Goal: Task Accomplishment & Management: Use online tool/utility

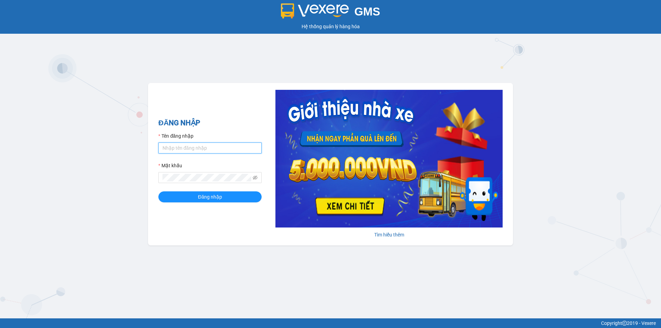
click at [228, 146] on input "Tên đăng nhập" at bounding box center [209, 147] width 103 height 11
type input "lttthao.ducphatth"
click at [194, 183] on span at bounding box center [209, 177] width 103 height 11
click at [158, 191] on button "Đăng nhập" at bounding box center [209, 196] width 103 height 11
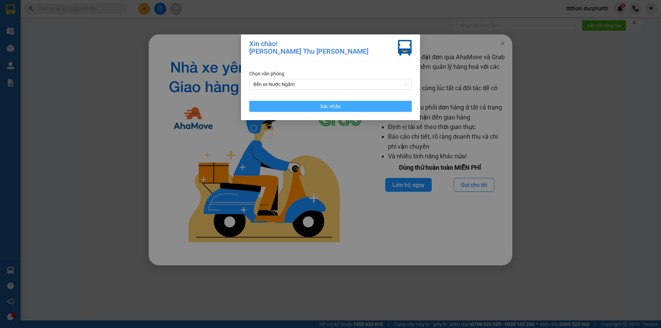
click at [361, 107] on button "Xác nhận" at bounding box center [330, 106] width 162 height 11
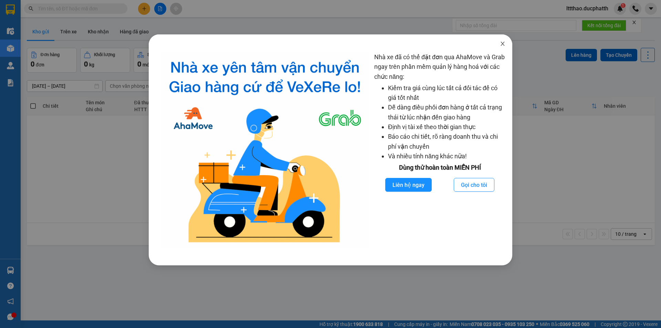
click at [504, 44] on icon "close" at bounding box center [503, 44] width 6 height 6
